Goal: Task Accomplishment & Management: Manage account settings

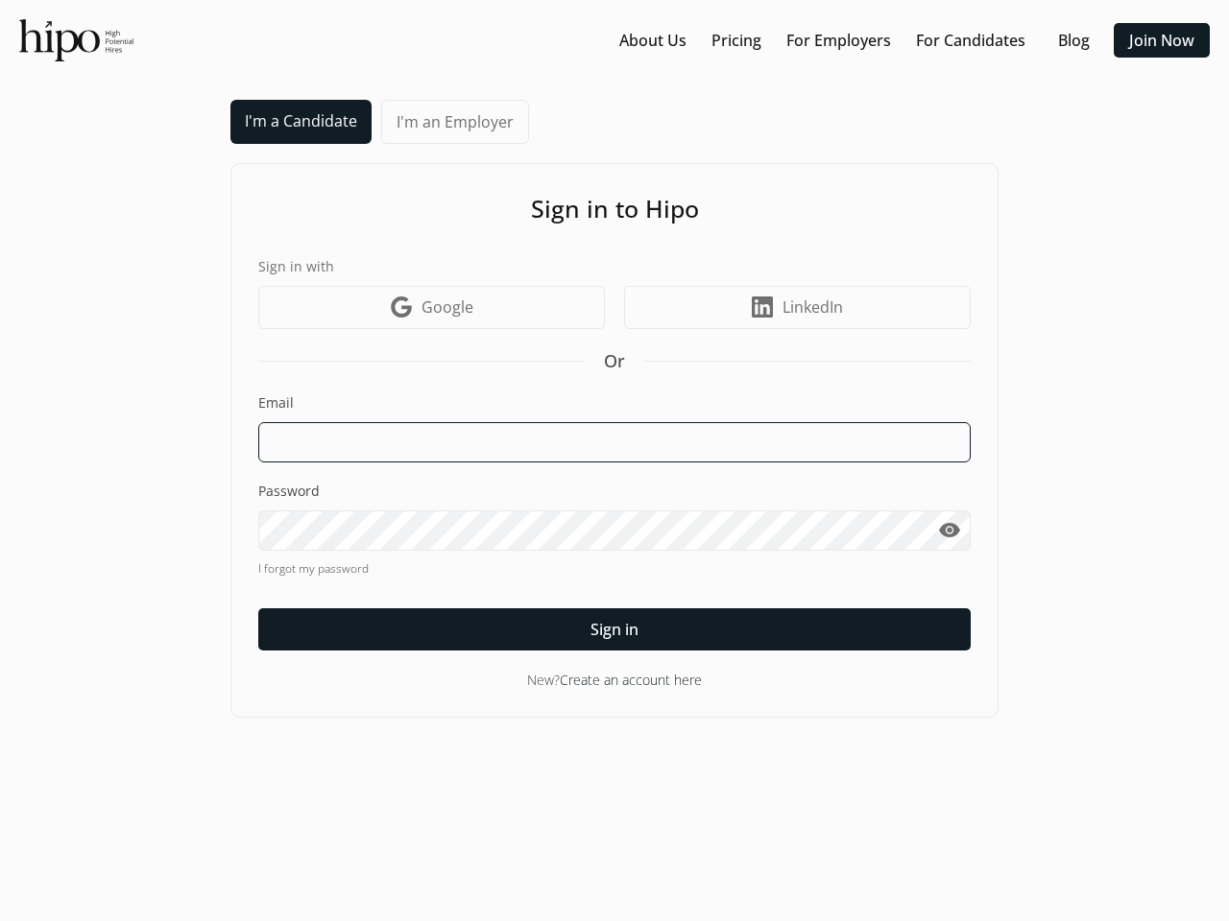
click at [614, 461] on input at bounding box center [614, 442] width 712 height 40
click at [614, 442] on input at bounding box center [614, 442] width 712 height 40
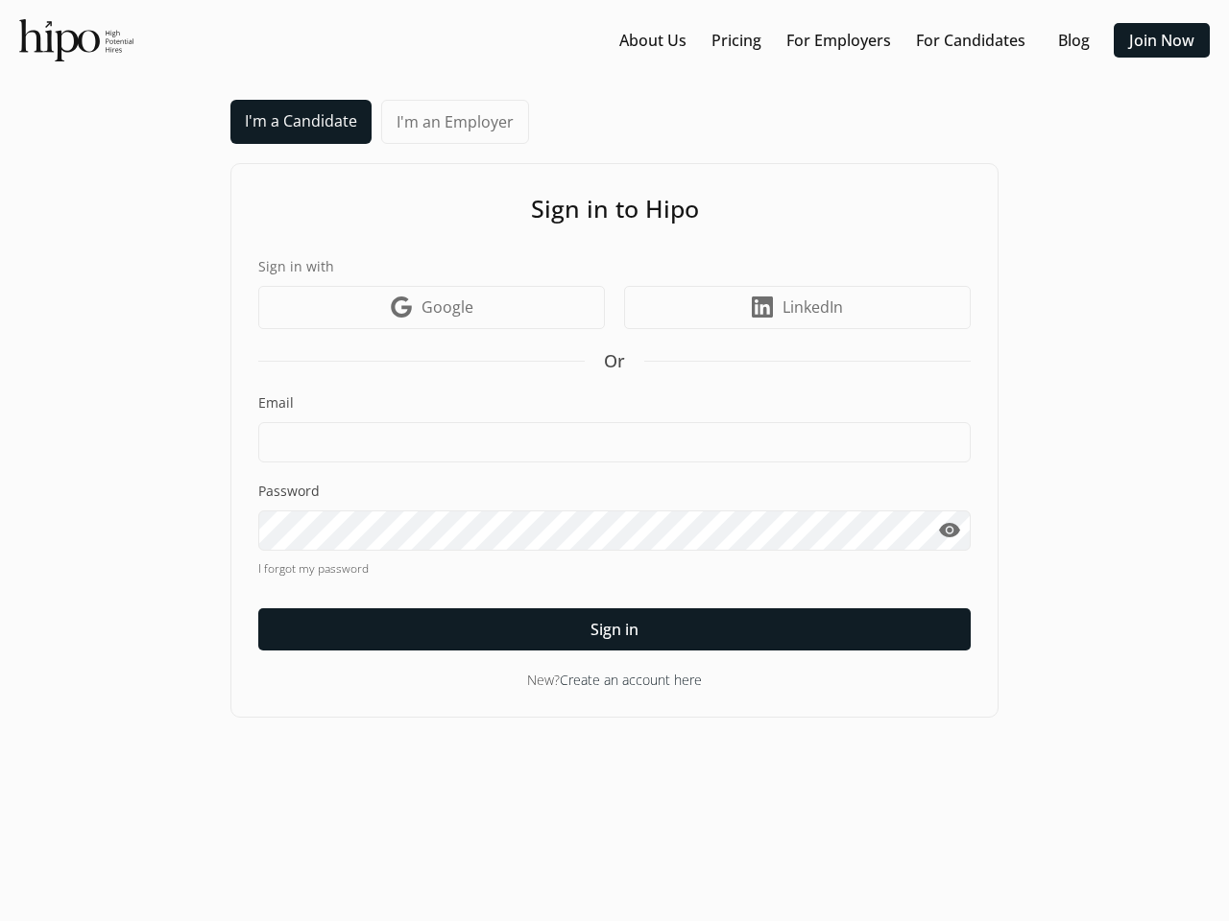
click at [948, 531] on span "visibility" at bounding box center [949, 530] width 23 height 23
click at [614, 630] on span "Sign in" at bounding box center [614, 629] width 48 height 23
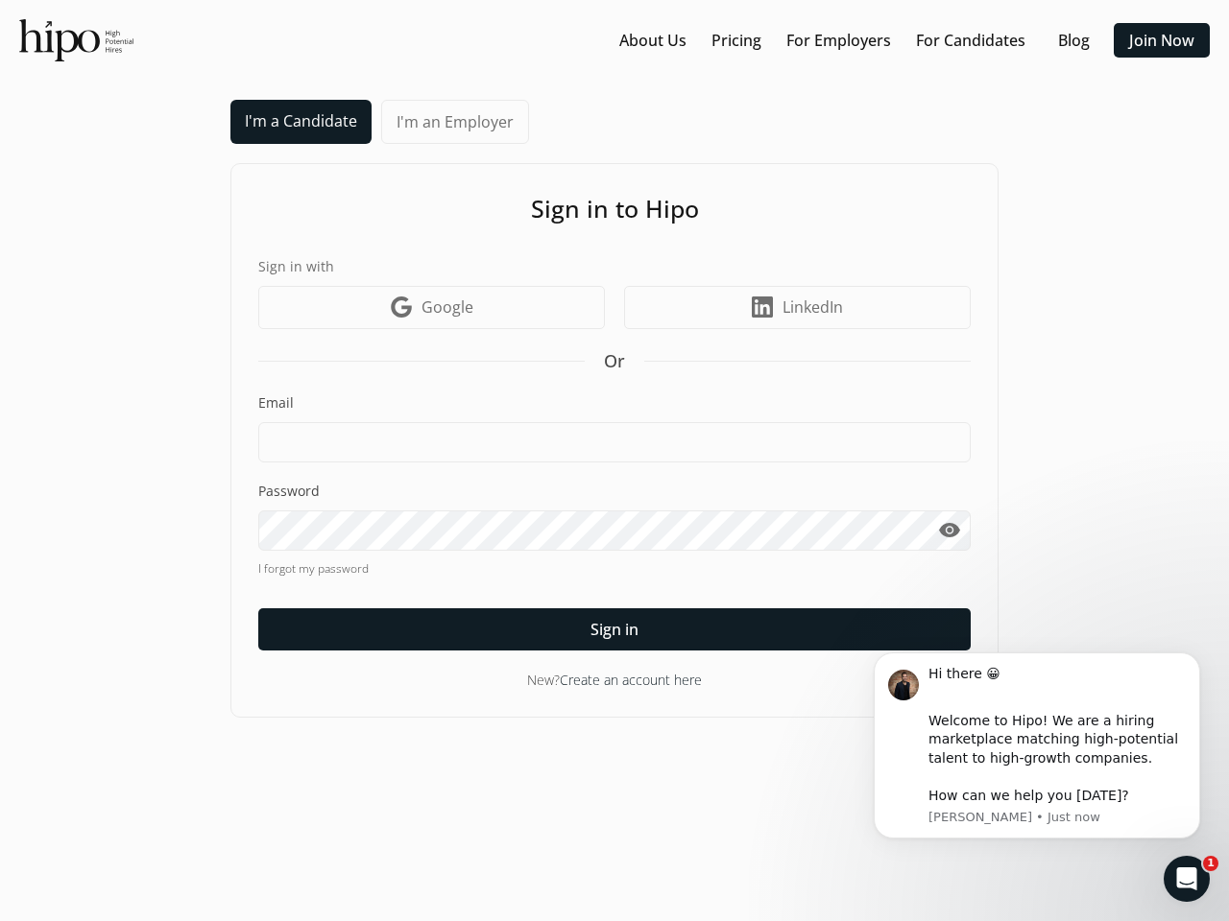
click at [614, 461] on input at bounding box center [614, 442] width 712 height 40
click at [614, 442] on input at bounding box center [614, 442] width 712 height 40
